Goal: Transaction & Acquisition: Purchase product/service

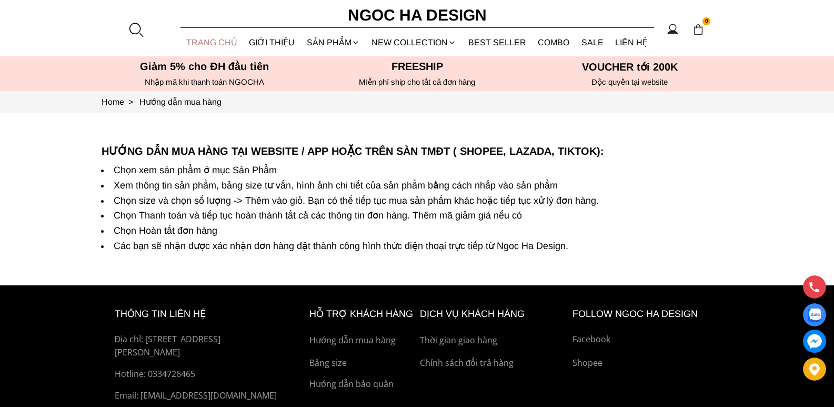
click at [223, 43] on link "TRANG CHỦ" at bounding box center [211, 42] width 63 height 28
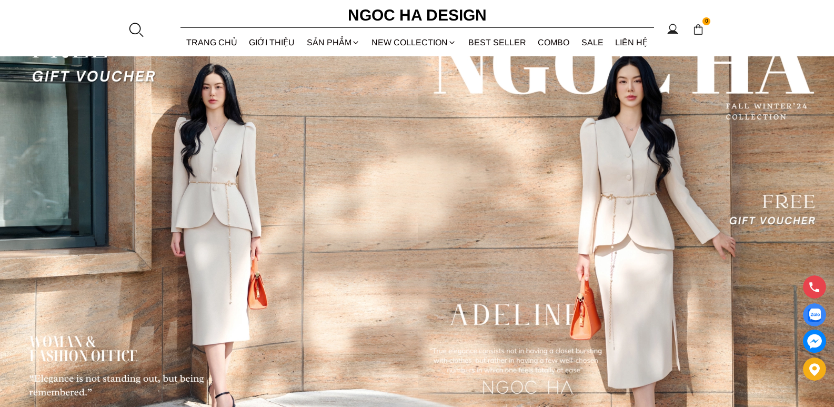
scroll to position [2806, 0]
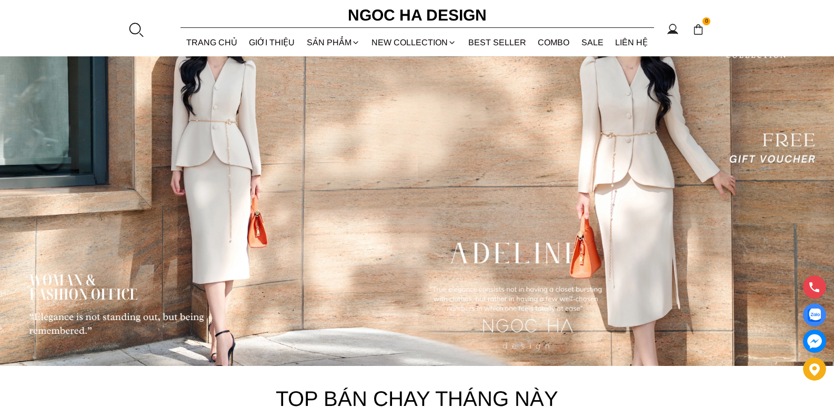
scroll to position [2587, 0]
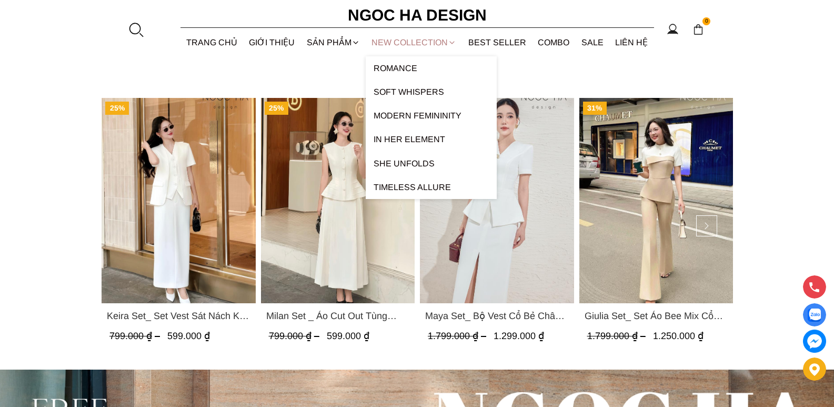
click at [412, 46] on link "NEW COLLECTION" at bounding box center [414, 42] width 97 height 28
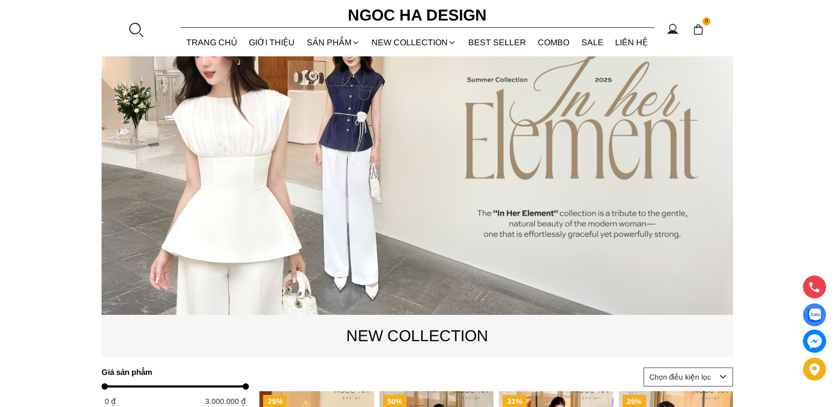
scroll to position [280, 0]
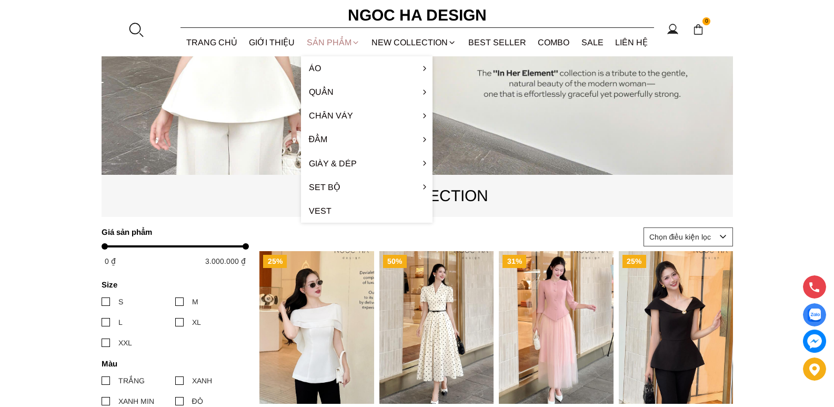
click at [340, 39] on div "SẢN PHẨM" at bounding box center [333, 42] width 65 height 28
click at [338, 43] on div "SẢN PHẨM" at bounding box center [333, 42] width 65 height 28
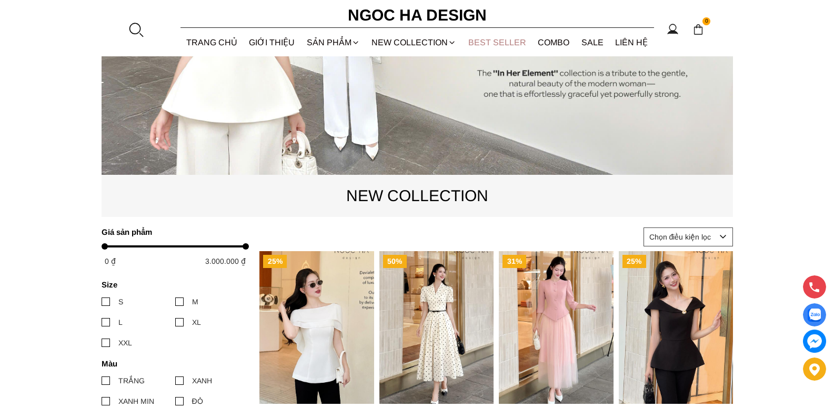
click at [502, 47] on link "BEST SELLER" at bounding box center [497, 42] width 70 height 28
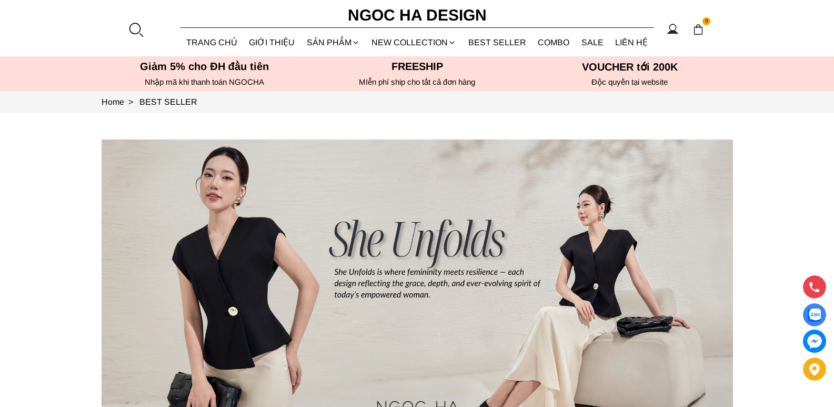
click at [131, 33] on div at bounding box center [136, 30] width 16 height 16
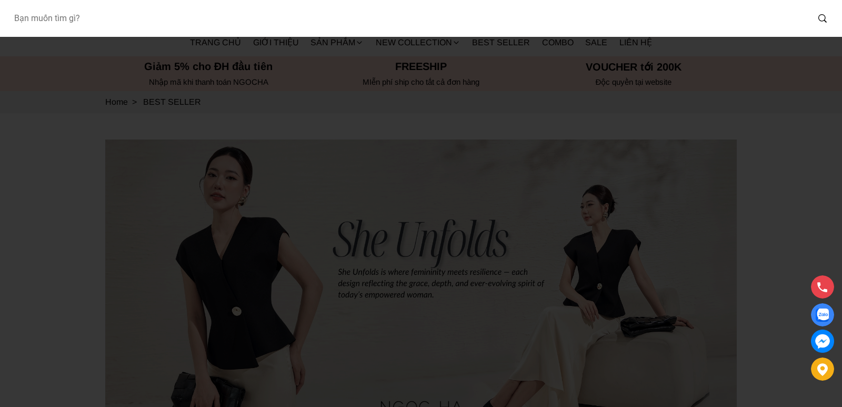
click at [259, 20] on input "Input search Bạn muốn tìm gì?" at bounding box center [406, 18] width 803 height 24
type input "a003"
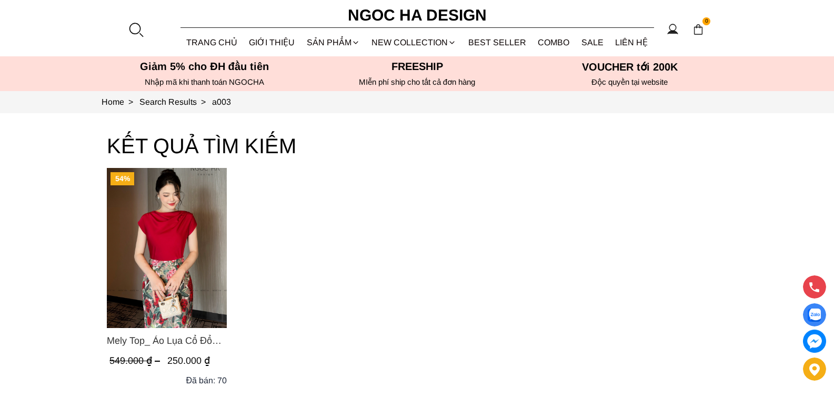
click at [149, 236] on img "Product image - Mely Top_ Áo Lụa Cổ Đổ Rớt Vai A003" at bounding box center [167, 248] width 120 height 160
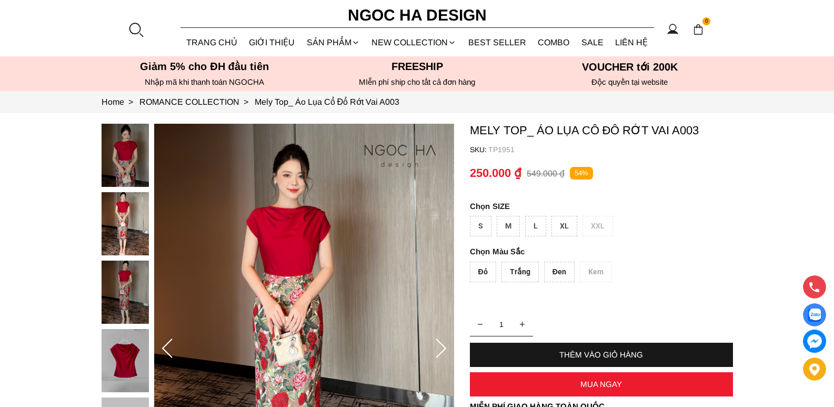
click at [483, 227] on div "S" at bounding box center [481, 226] width 22 height 21
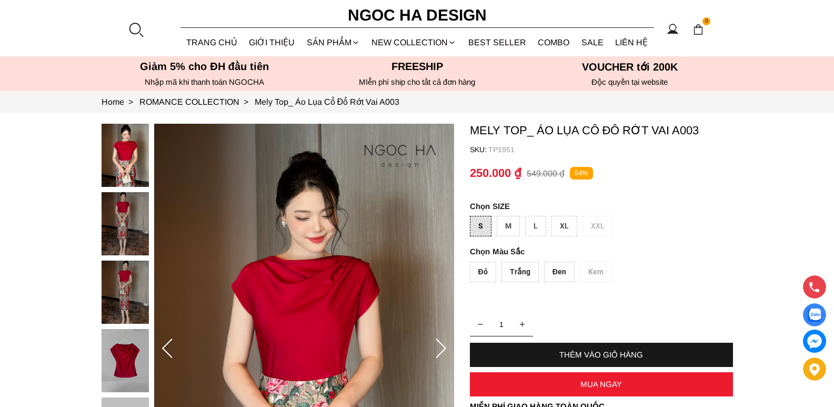
click at [486, 271] on div "Đỏ" at bounding box center [483, 271] width 26 height 21
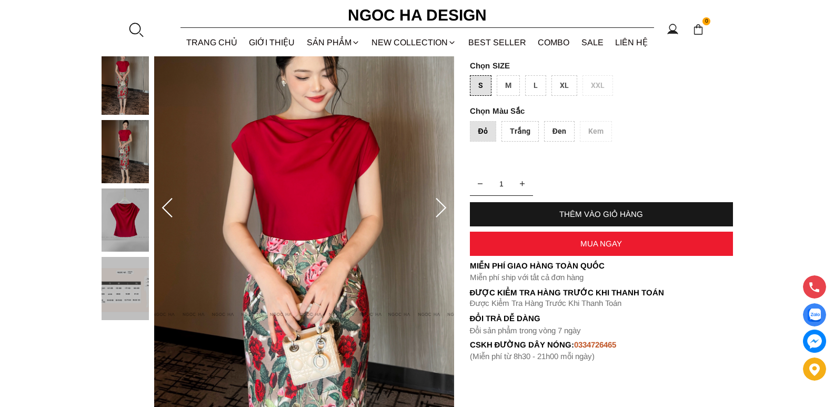
click at [592, 240] on div "MUA NGAY" at bounding box center [601, 243] width 263 height 9
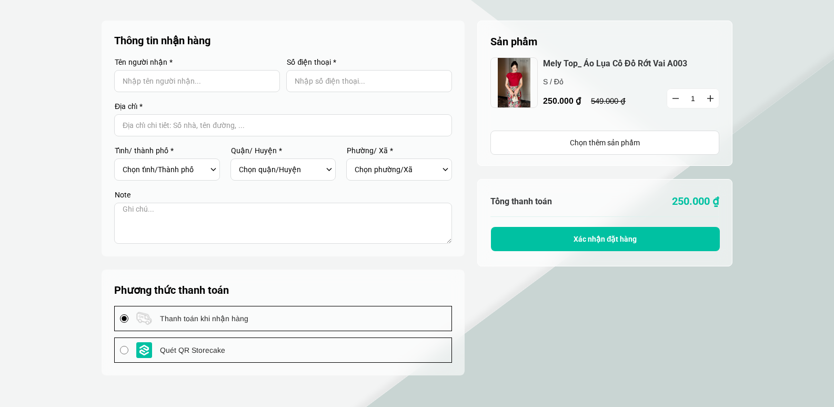
click at [516, 198] on h6 "Tổng thanh toán" at bounding box center [547, 201] width 115 height 10
click at [536, 139] on div "Chọn thêm sản phẩm" at bounding box center [605, 143] width 228 height 12
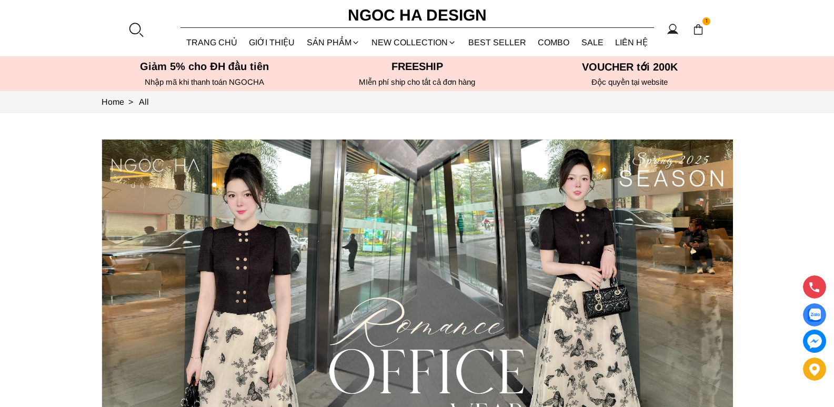
click at [251, 85] on font "Nhập mã khi thanh toán NGOCHA" at bounding box center [204, 81] width 119 height 9
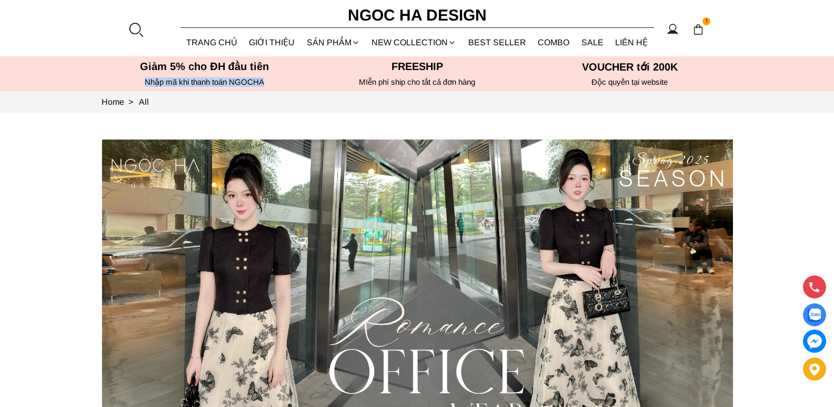
click at [250, 85] on font "Nhập mã khi thanh toán NGOCHA" at bounding box center [204, 81] width 119 height 9
click at [248, 82] on font "Nhập mã khi thanh toán NGOCHA" at bounding box center [204, 81] width 119 height 9
copy font "NGOCHA"
click at [702, 27] on img at bounding box center [698, 30] width 12 height 12
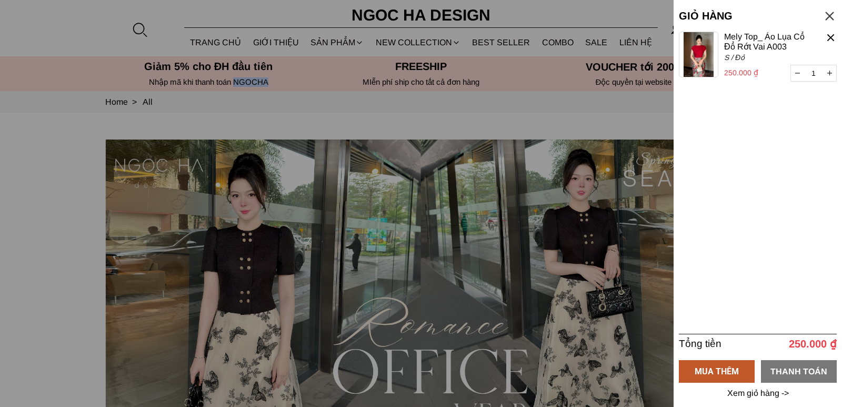
click at [804, 371] on div "THANH TOÁN" at bounding box center [799, 370] width 76 height 13
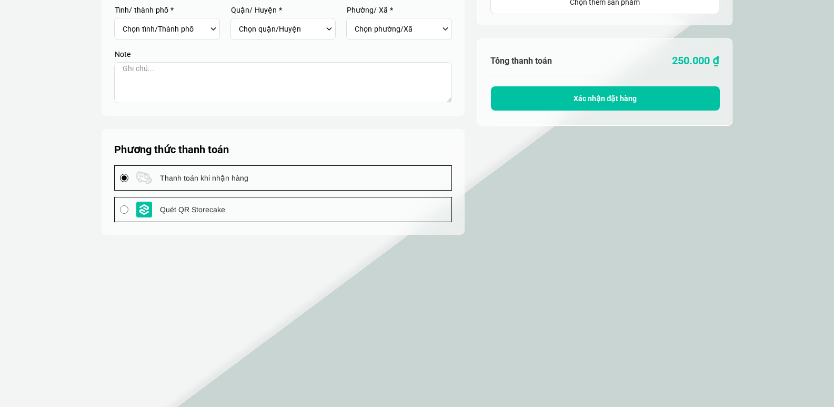
scroll to position [158, 0]
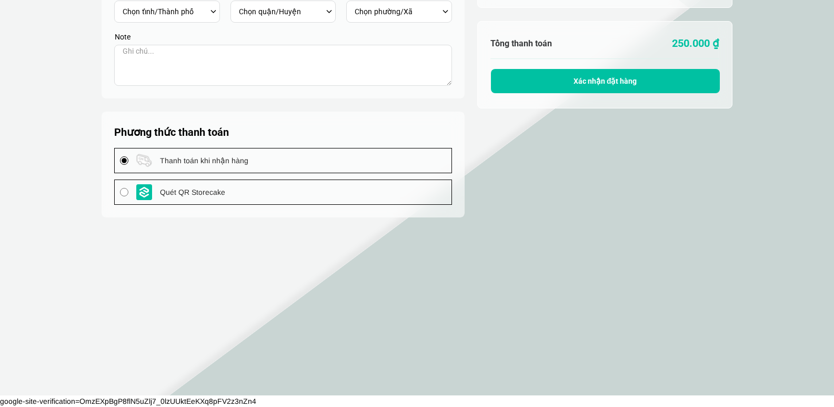
click at [237, 198] on div "Quét QR Storecake" at bounding box center [283, 192] width 337 height 24
click at [128, 196] on input "Quét QR Storecake" at bounding box center [124, 192] width 8 height 8
radio input "true"
click at [269, 165] on div "Thanh toán khi nhận hàng" at bounding box center [283, 160] width 337 height 24
click at [128, 165] on input "Thanh toán khi nhận hàng" at bounding box center [124, 160] width 8 height 8
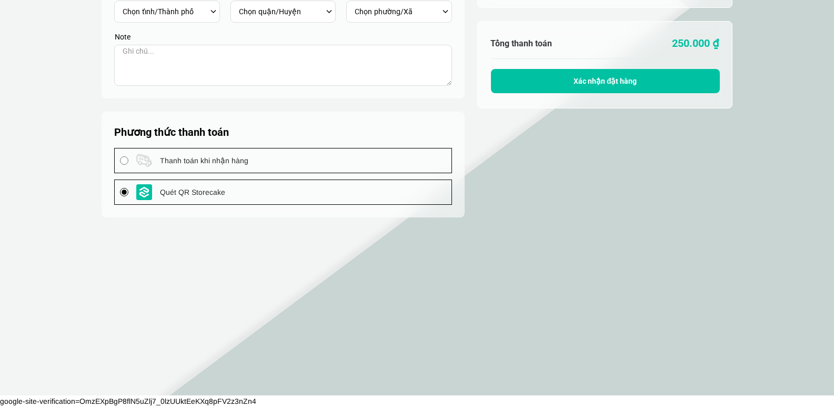
radio input "true"
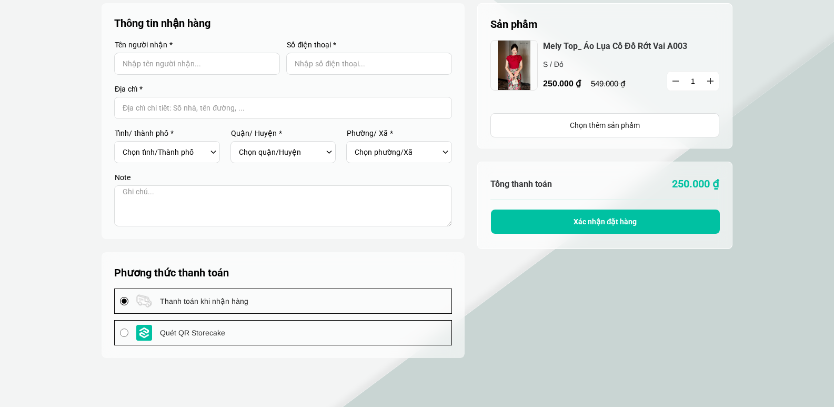
scroll to position [0, 0]
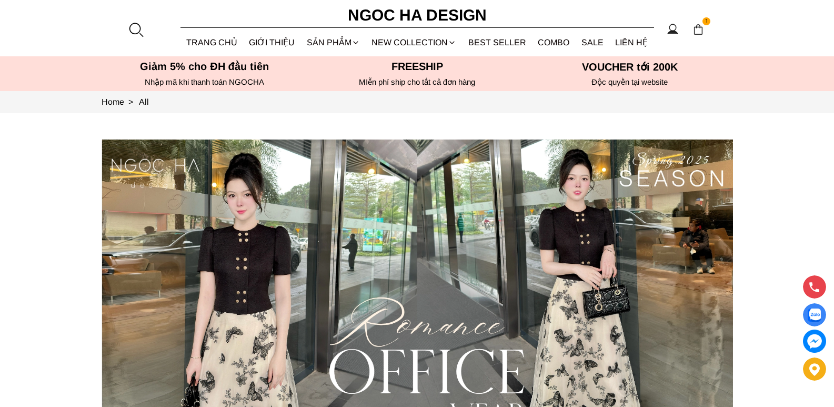
drag, startPoint x: 150, startPoint y: 21, endPoint x: 129, endPoint y: 27, distance: 21.3
click at [148, 21] on section "1 Trang chủ Giới thiệu Sản phẩm [GEOGRAPHIC_DATA] Áo thun Áo sơ mi Áo Peplum Áo…" at bounding box center [417, 28] width 834 height 56
click at [129, 27] on div at bounding box center [136, 30] width 16 height 16
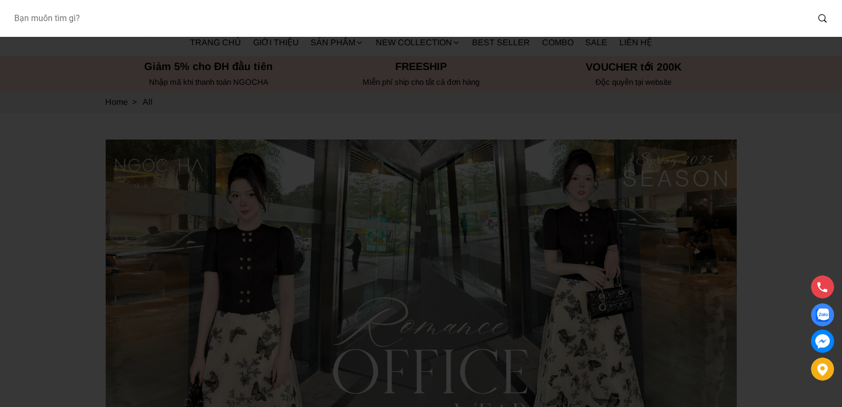
click at [148, 27] on input "Input search Bạn muốn tìm gì?" at bounding box center [406, 18] width 803 height 24
type input "bj127"
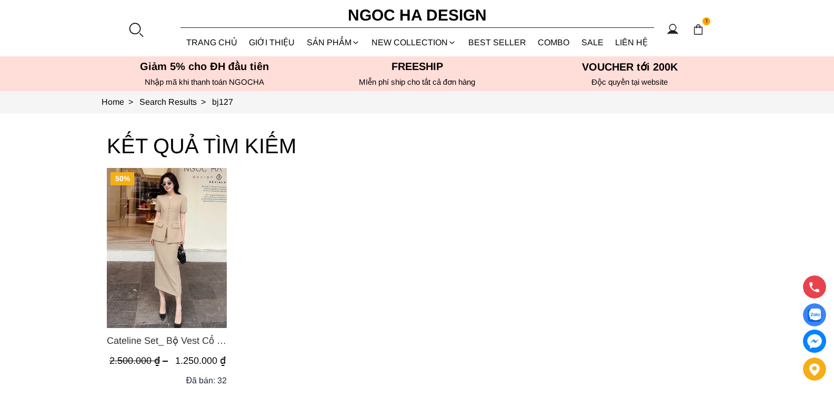
click at [171, 219] on img "Product image - Cateline Set_ Bộ Vest Cổ V Đính Cúc Nhí Chân Váy Bút Chì BJ127" at bounding box center [167, 248] width 120 height 160
